Goal: Check status: Check status

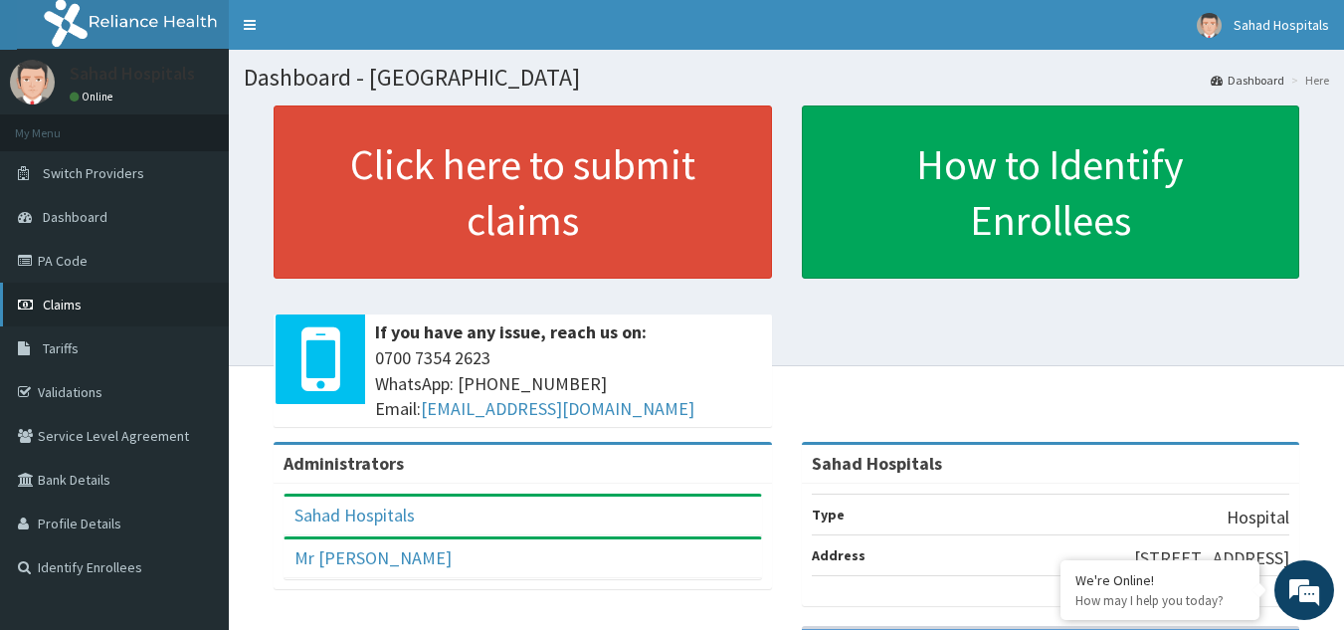
click at [75, 303] on span "Claims" at bounding box center [62, 304] width 39 height 18
click at [63, 309] on span "Claims" at bounding box center [62, 304] width 39 height 18
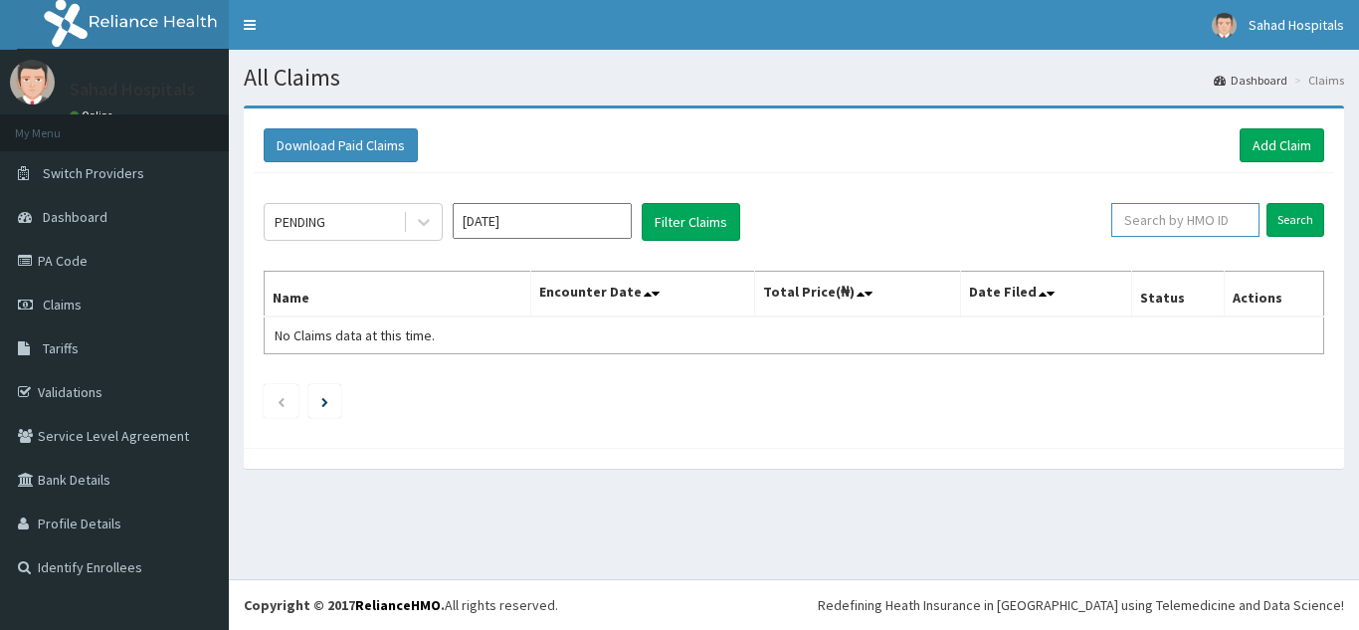
click at [1188, 220] on input "text" at bounding box center [1185, 220] width 148 height 34
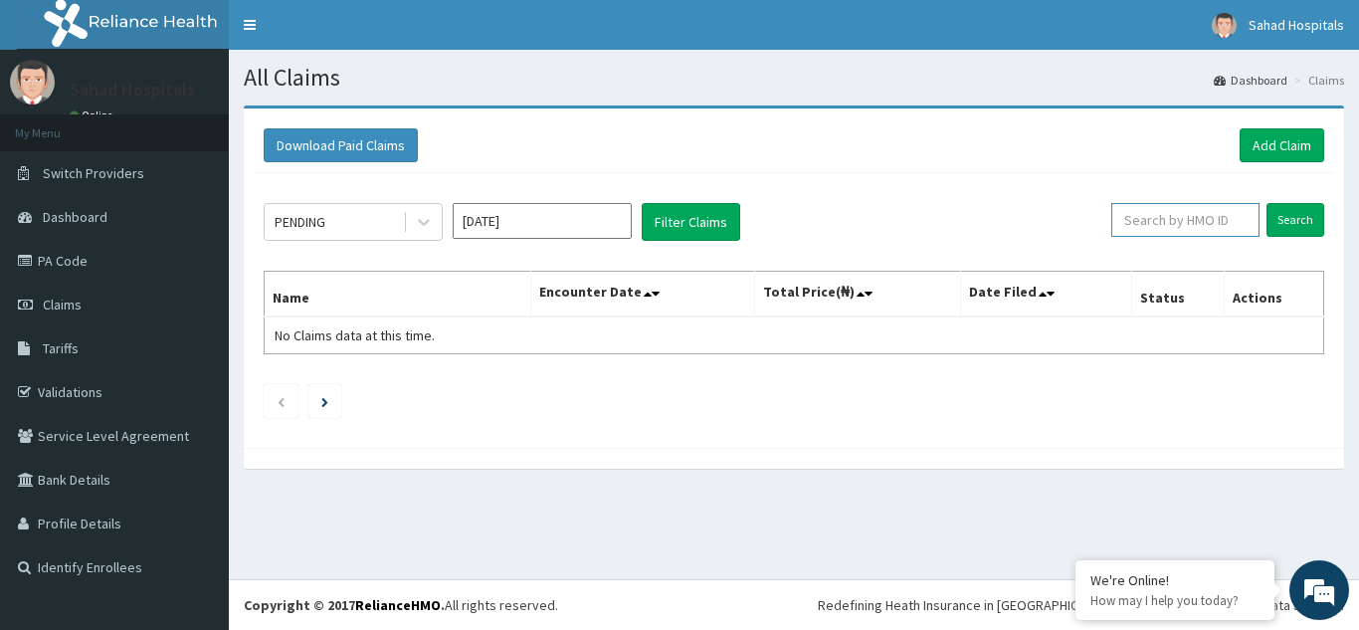
paste input "ABY/10007/A"
type input "ABY/10007/A"
click at [1309, 222] on input "Search" at bounding box center [1295, 220] width 58 height 34
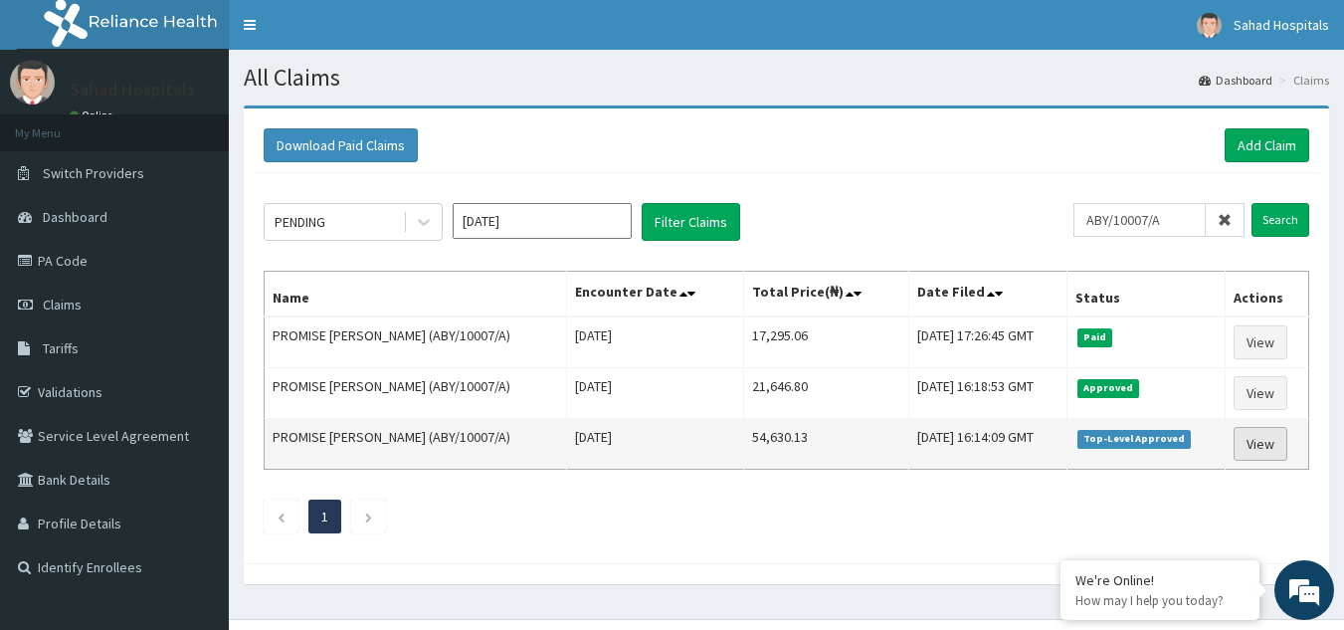
click at [1263, 451] on link "View" at bounding box center [1260, 444] width 54 height 34
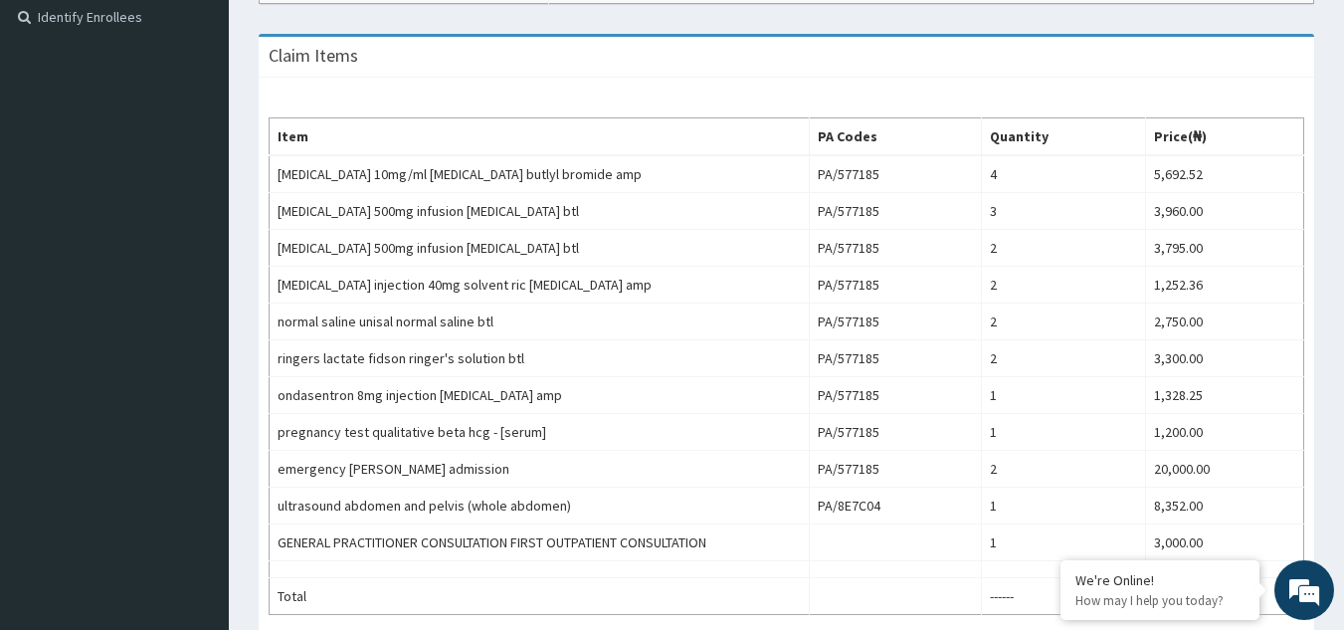
scroll to position [878, 0]
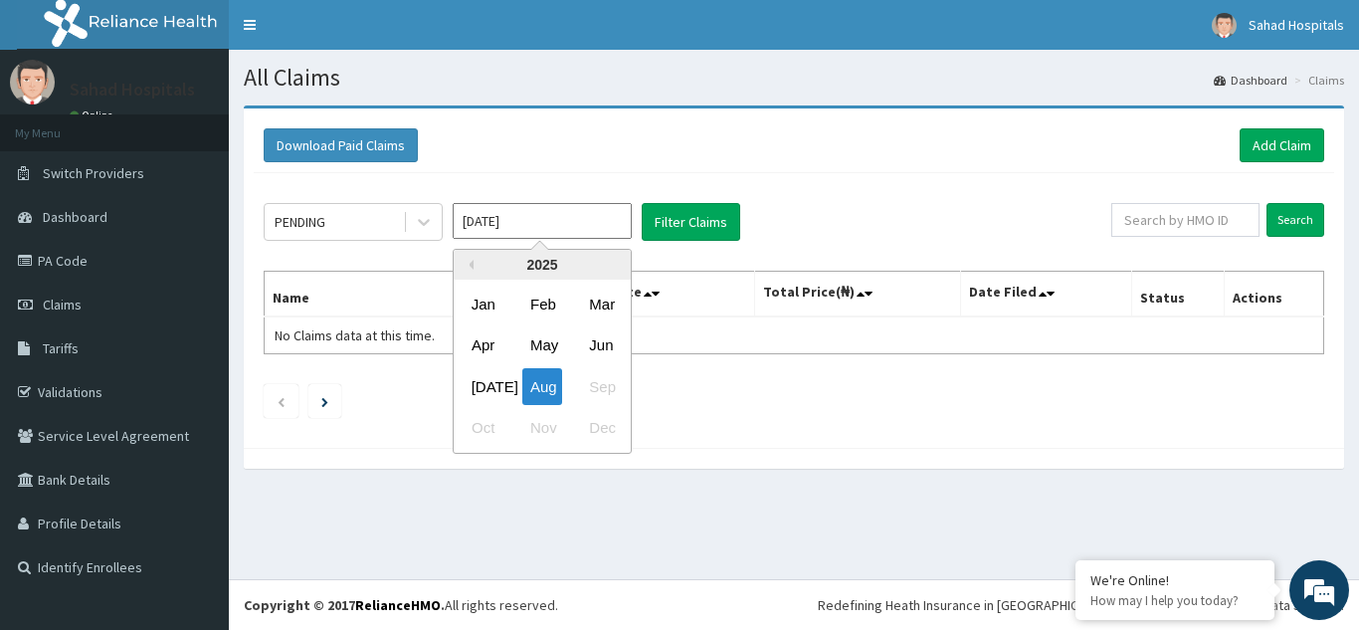
click at [527, 228] on input "[DATE]" at bounding box center [542, 221] width 179 height 36
click at [483, 383] on div "[DATE]" at bounding box center [483, 386] width 40 height 37
type input "[DATE]"
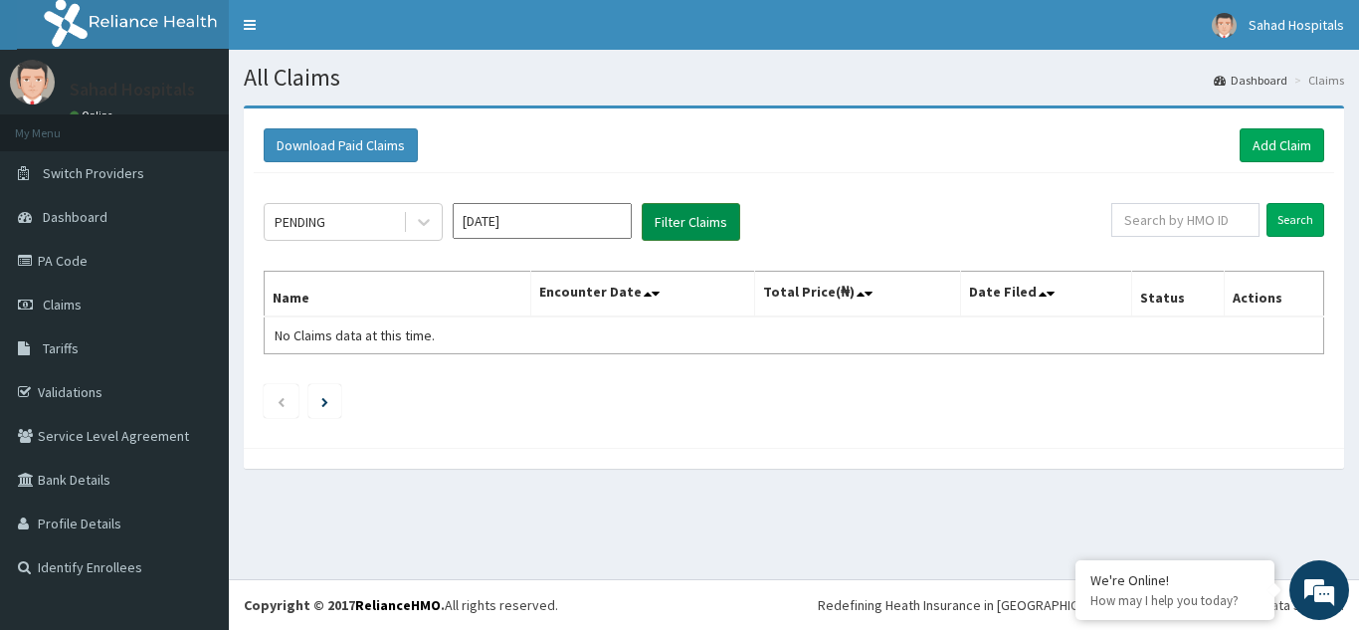
click at [692, 230] on button "Filter Claims" at bounding box center [691, 222] width 98 height 38
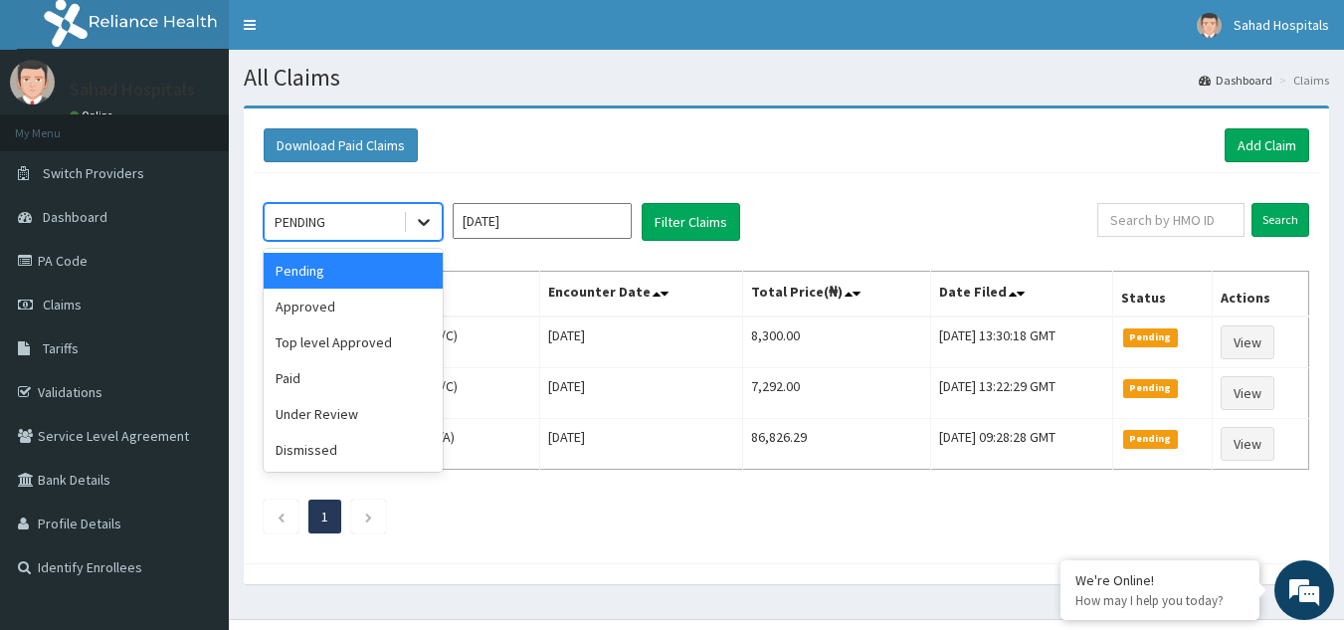
click at [422, 223] on icon at bounding box center [424, 223] width 12 height 7
click at [336, 310] on div "Approved" at bounding box center [353, 306] width 179 height 36
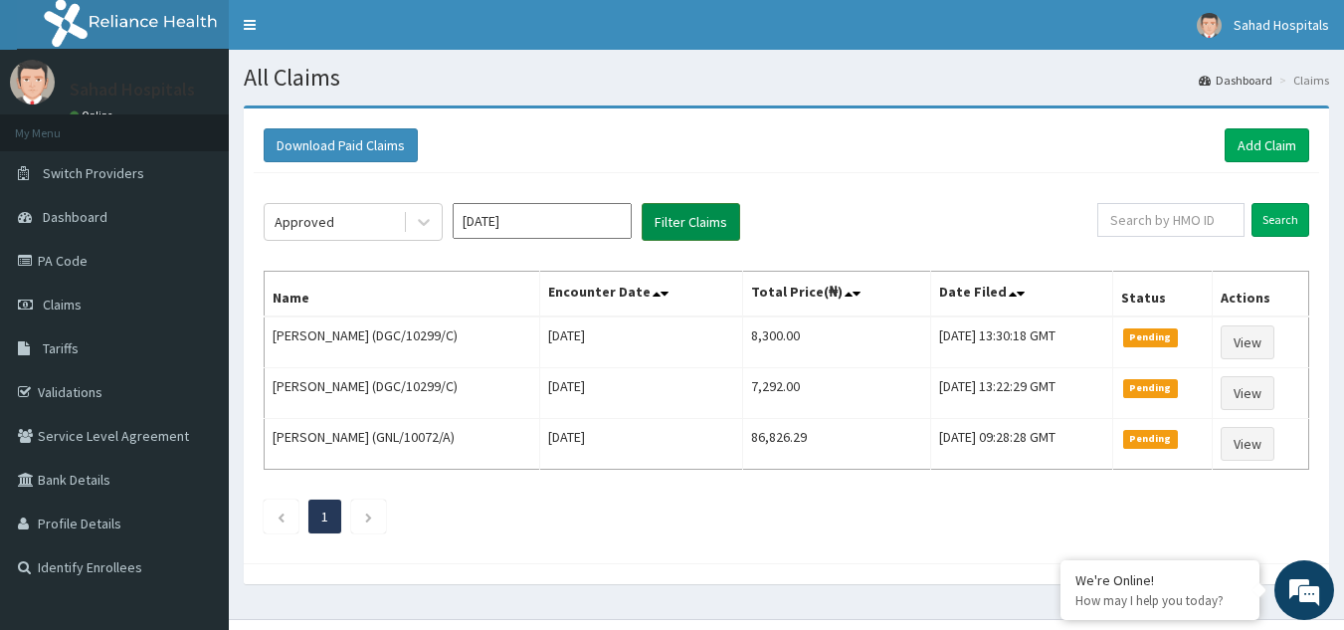
click at [692, 223] on button "Filter Claims" at bounding box center [691, 222] width 98 height 38
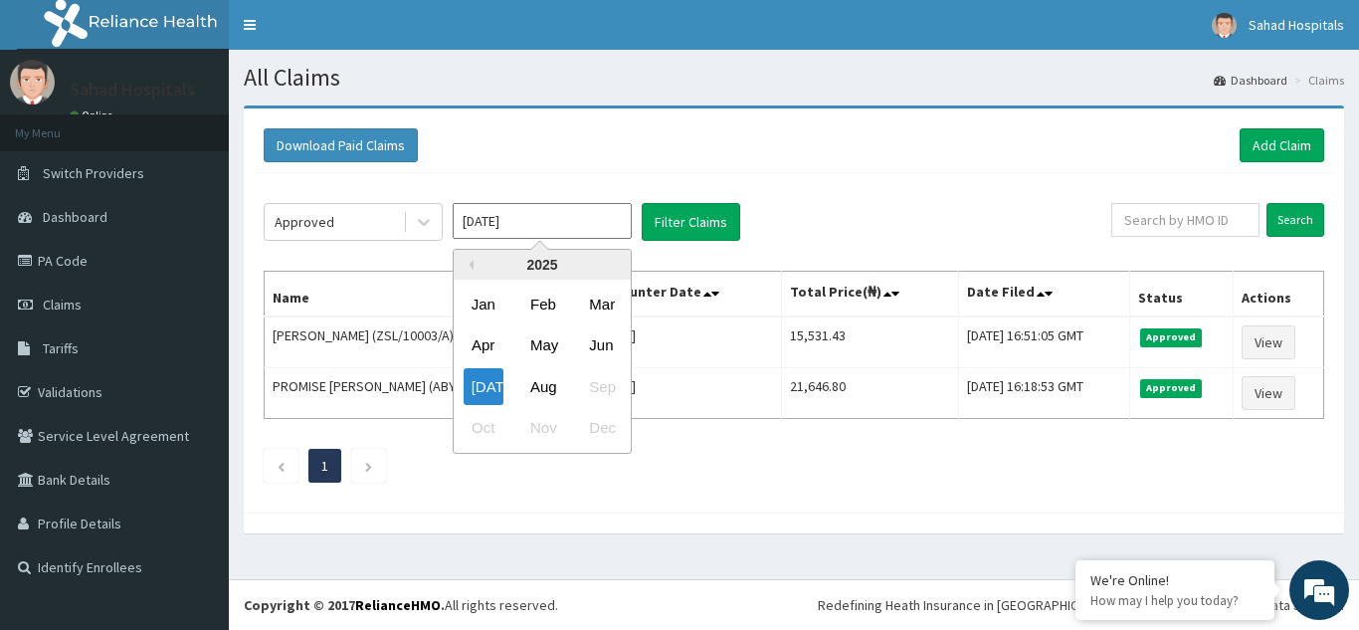
click at [539, 218] on input "Jul 2025" at bounding box center [542, 221] width 179 height 36
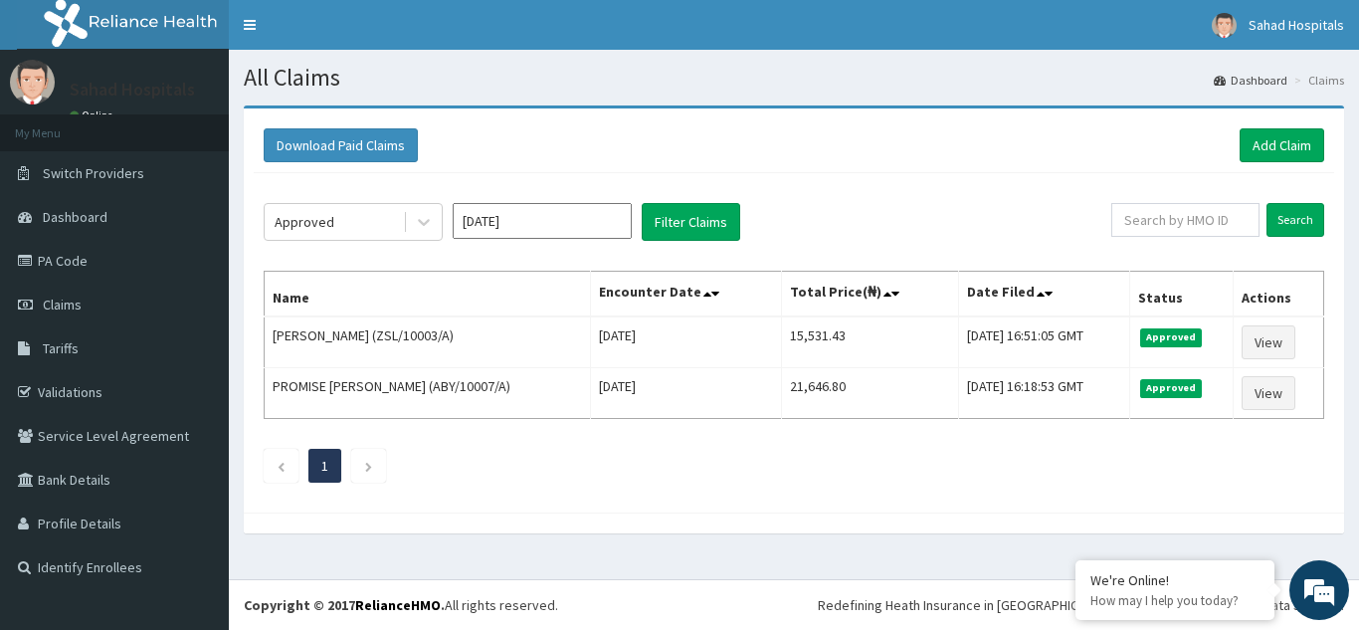
click at [794, 498] on div "Approved Jul 2025 Filter Claims Search Name Encounter Date Total Price(₦) Date …" at bounding box center [794, 337] width 1080 height 329
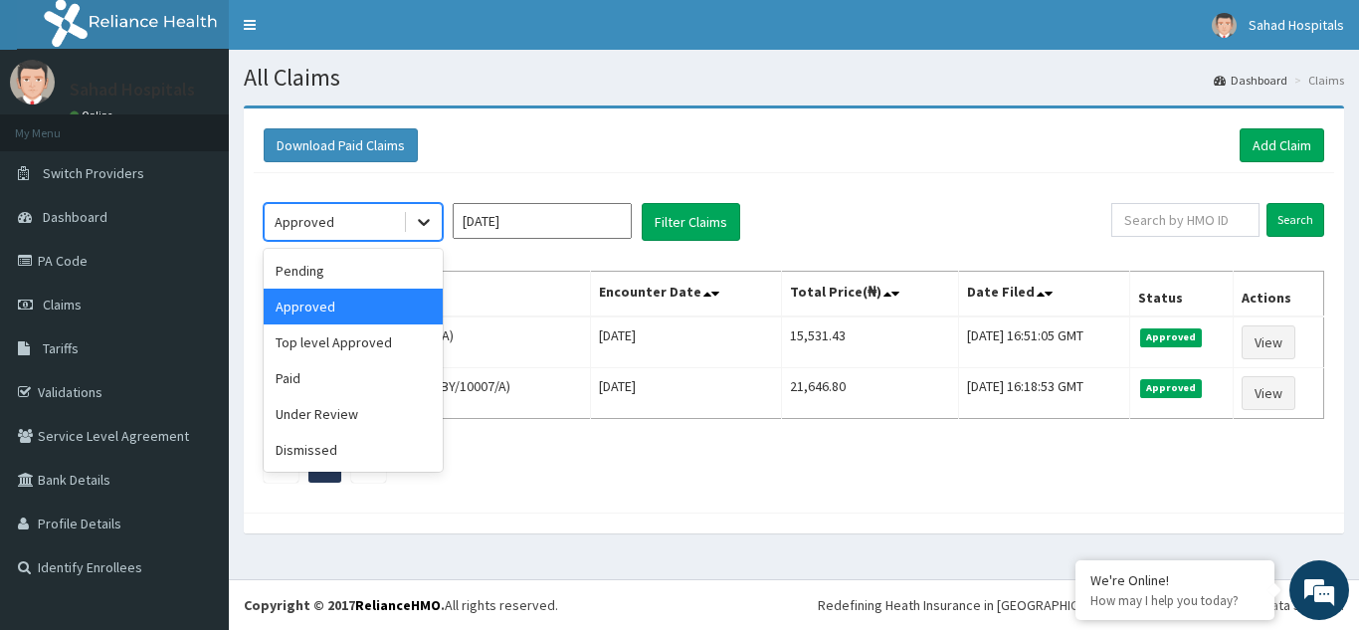
click at [412, 221] on div at bounding box center [424, 222] width 36 height 36
click at [290, 379] on div "Paid" at bounding box center [353, 378] width 179 height 36
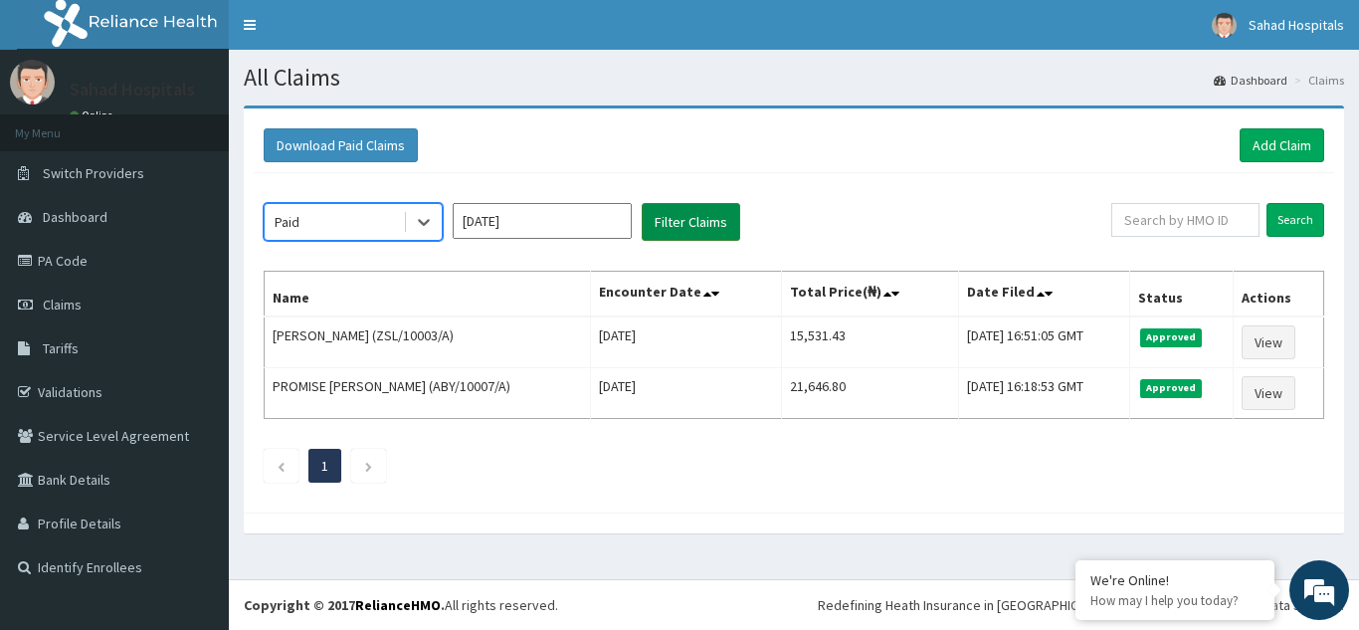
click at [688, 223] on button "Filter Claims" at bounding box center [691, 222] width 98 height 38
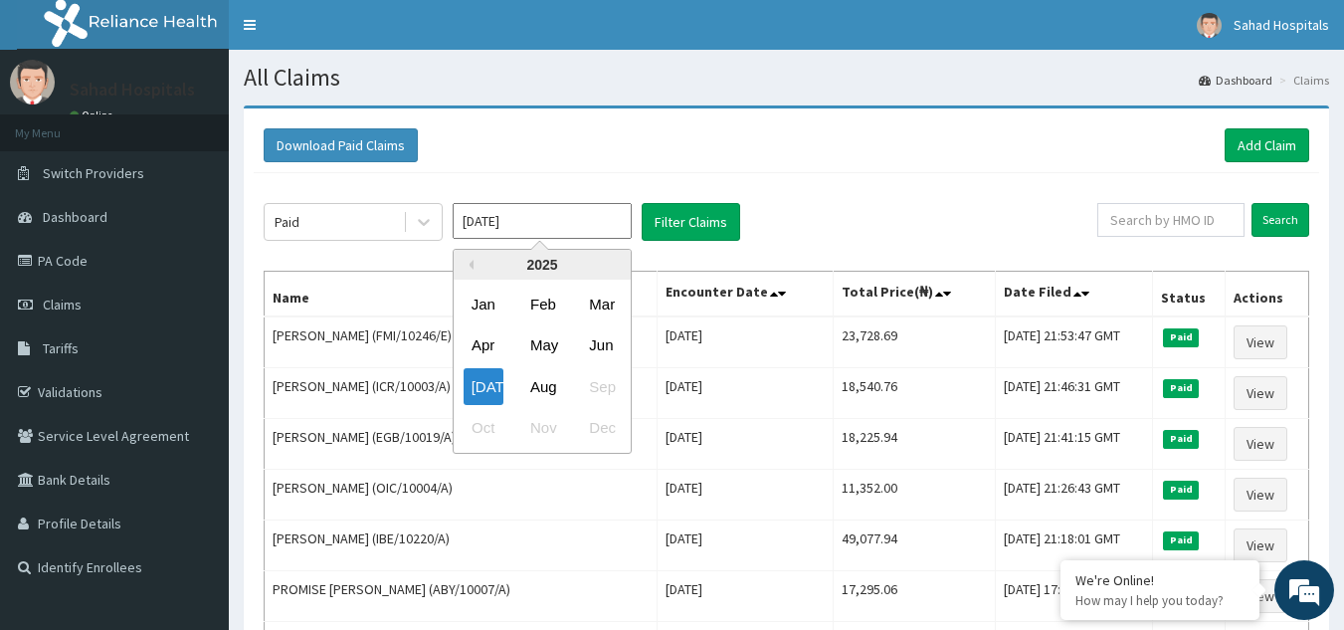
click at [513, 225] on input "Jul 2025" at bounding box center [542, 221] width 179 height 36
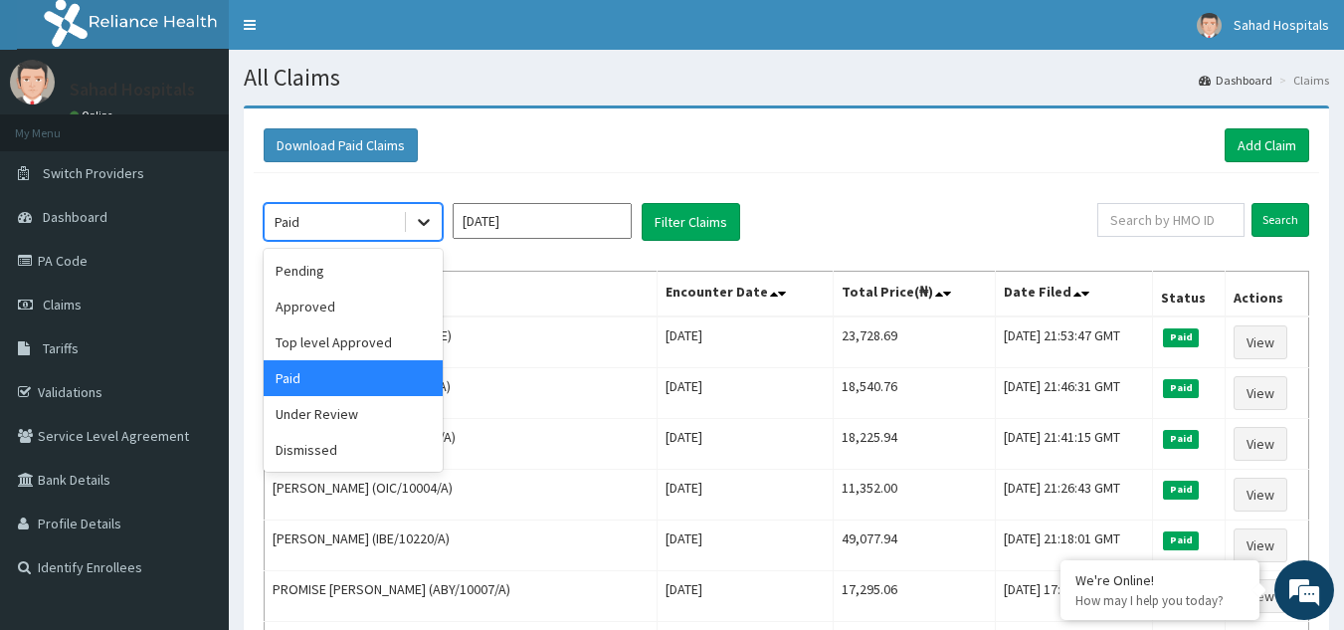
click at [425, 223] on icon at bounding box center [424, 223] width 12 height 7
click at [360, 344] on div "Top level Approved" at bounding box center [353, 342] width 179 height 36
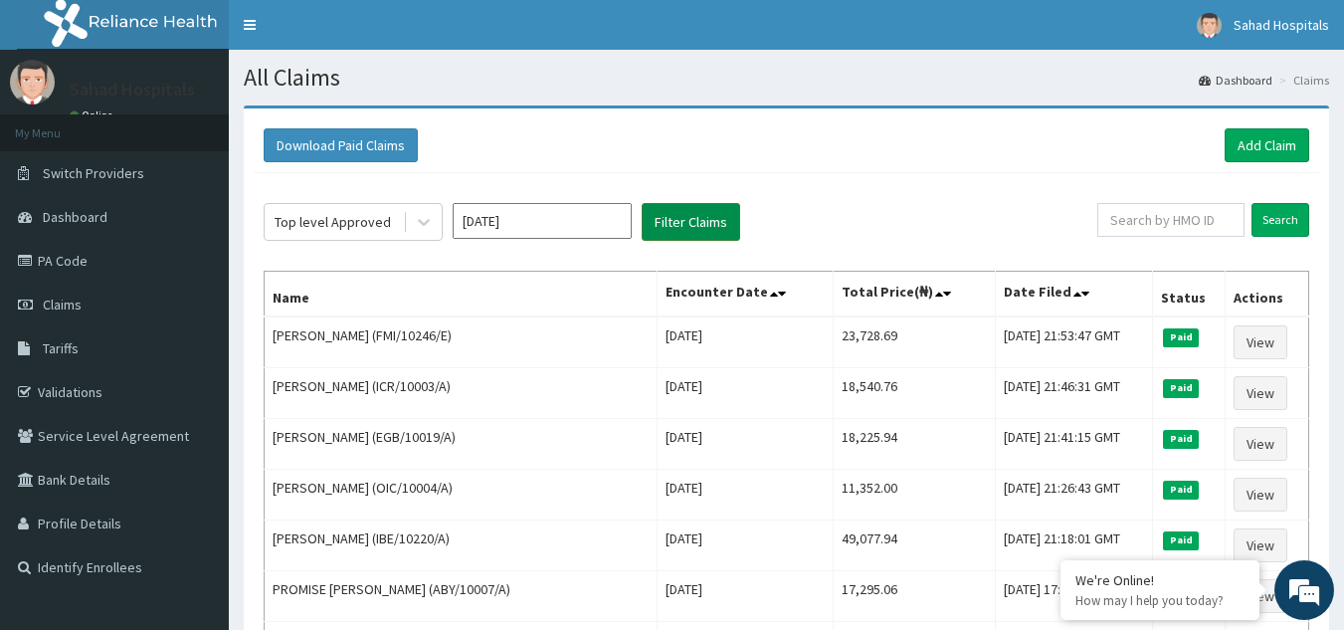
click at [692, 222] on button "Filter Claims" at bounding box center [691, 222] width 98 height 38
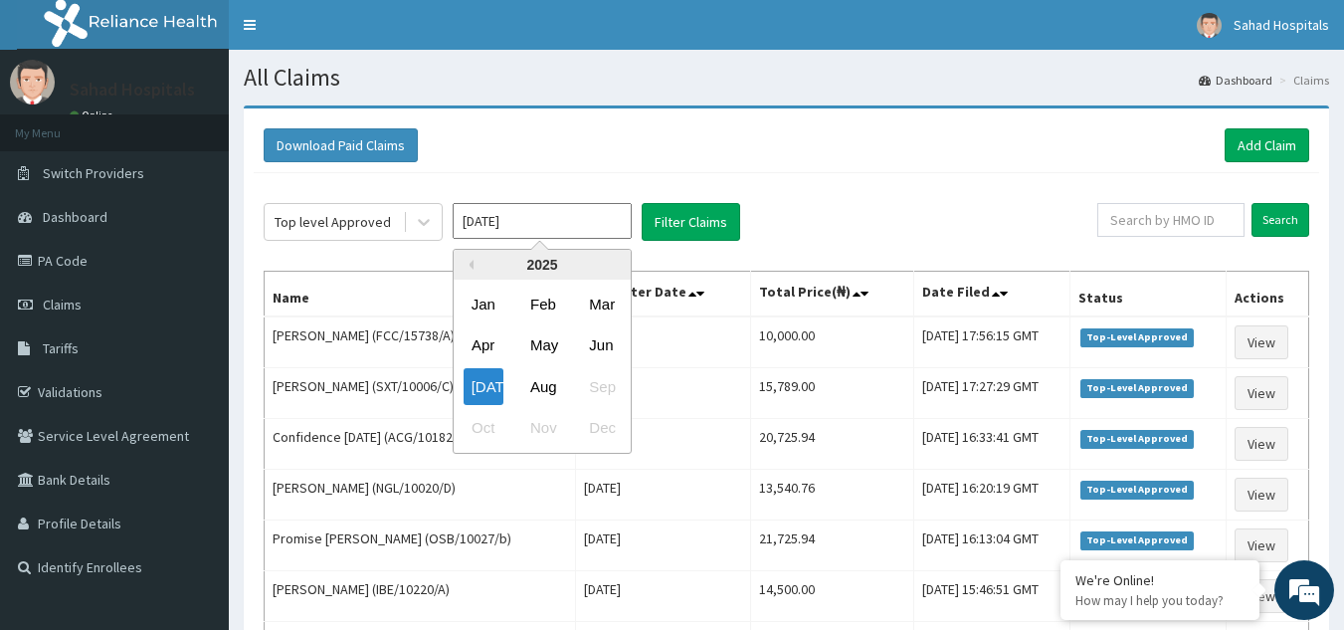
click at [557, 217] on input "Jul 2025" at bounding box center [542, 221] width 179 height 36
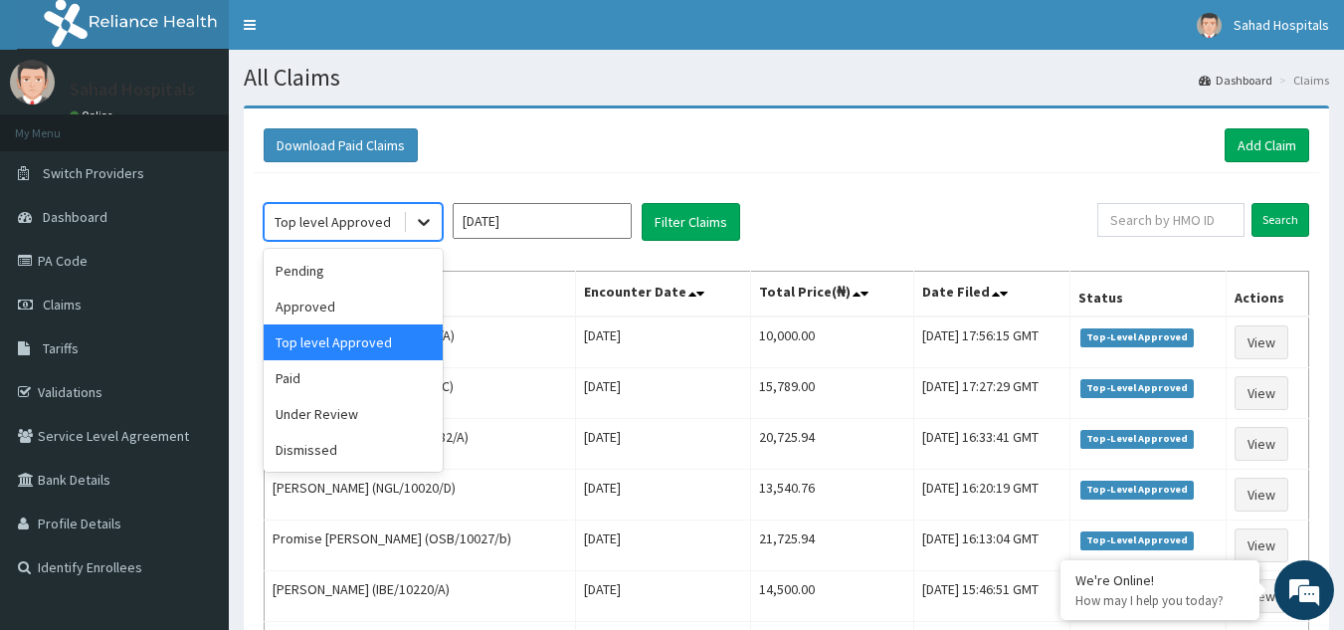
click at [416, 217] on icon at bounding box center [424, 222] width 20 height 20
click at [328, 304] on div "Approved" at bounding box center [353, 306] width 179 height 36
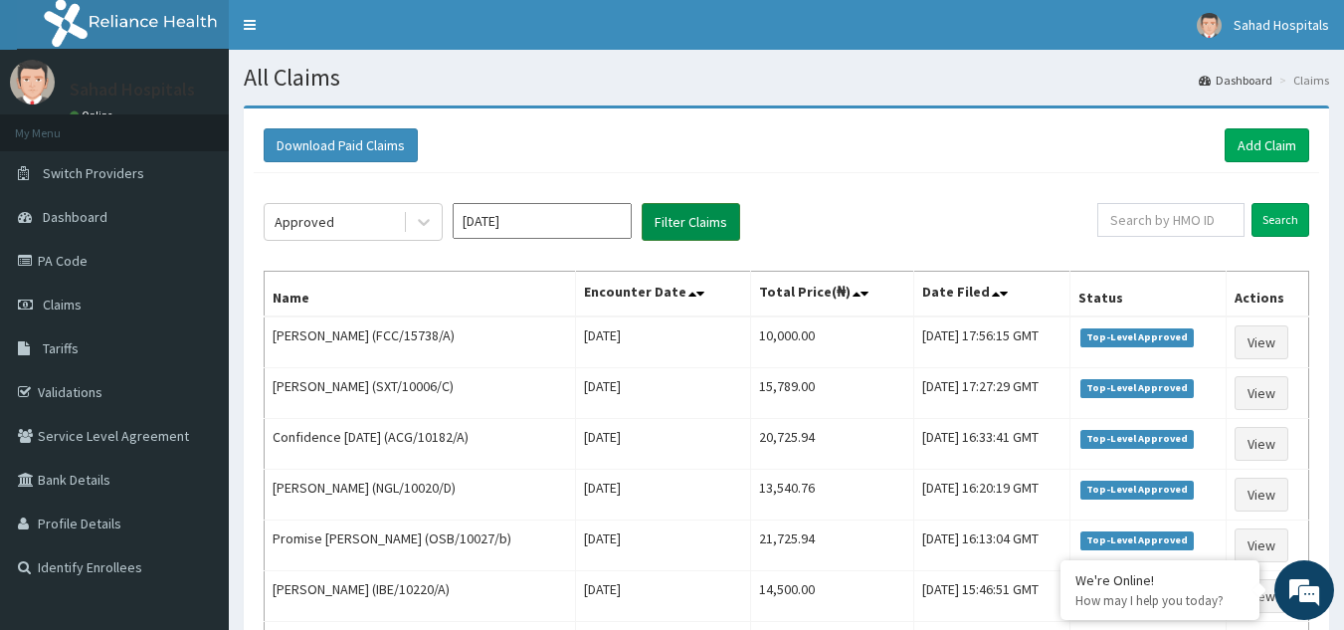
click at [688, 235] on button "Filter Claims" at bounding box center [691, 222] width 98 height 38
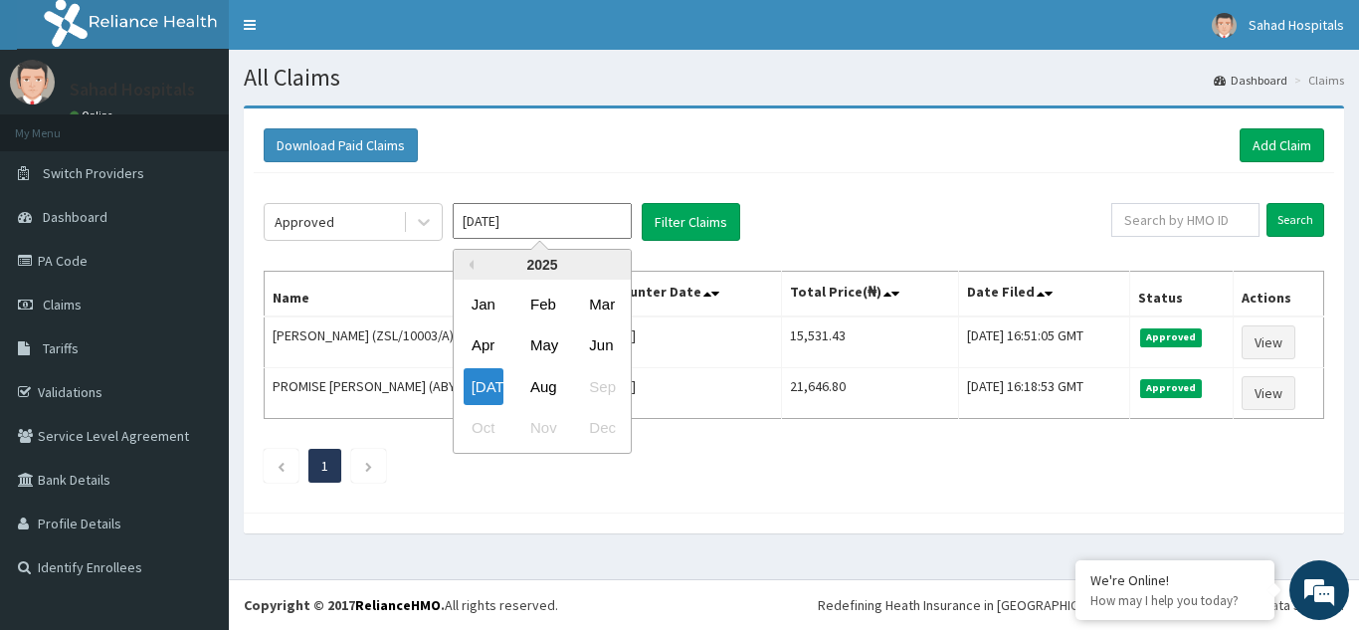
click at [517, 219] on input "Jul 2025" at bounding box center [542, 221] width 179 height 36
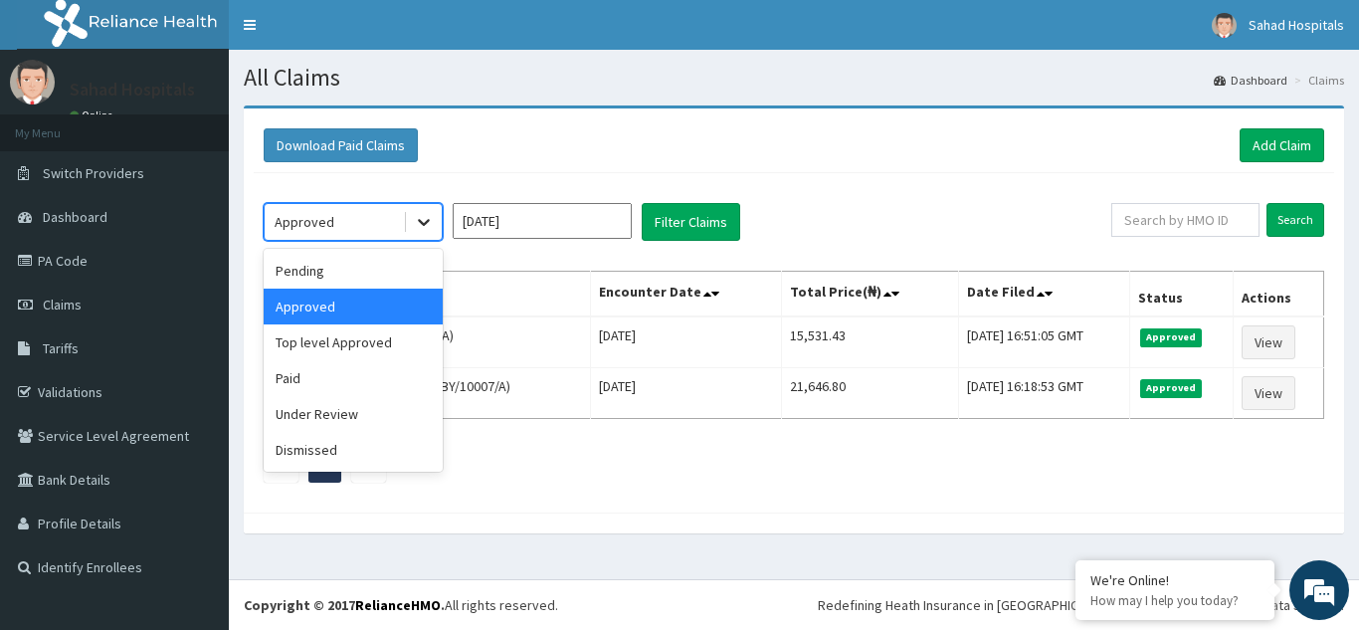
click at [410, 222] on div at bounding box center [424, 222] width 36 height 36
click at [341, 273] on div "Pending" at bounding box center [353, 271] width 179 height 36
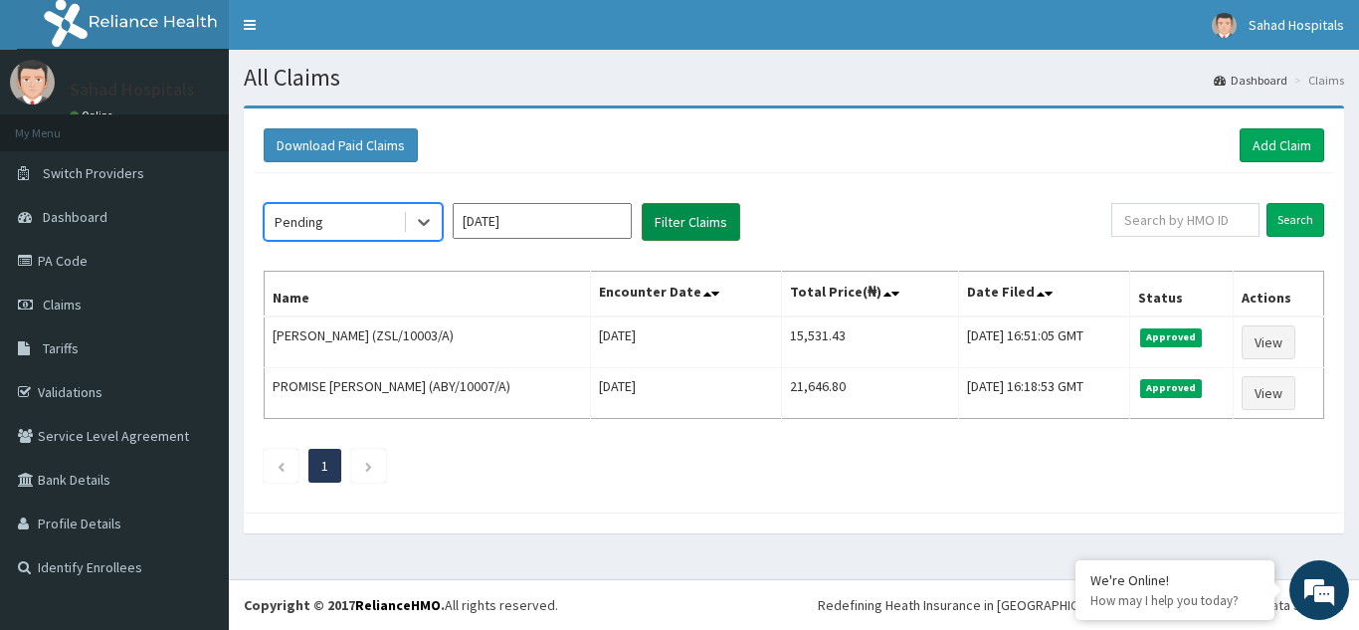
click at [683, 230] on button "Filter Claims" at bounding box center [691, 222] width 98 height 38
